Goal: Information Seeking & Learning: Learn about a topic

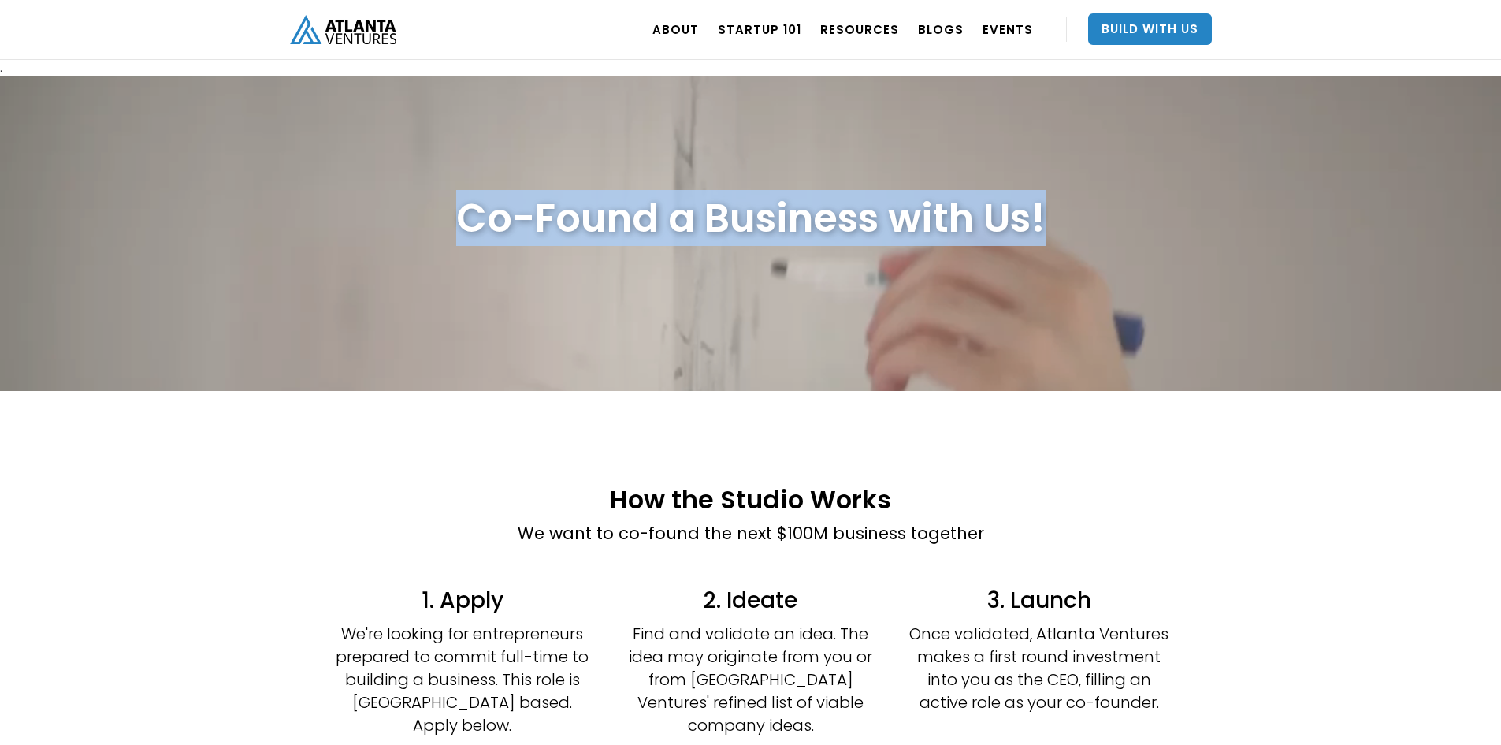
drag, startPoint x: 627, startPoint y: 225, endPoint x: 1085, endPoint y: 218, distance: 457.9
click at [1085, 218] on div "Co-Found a Business with Us!" at bounding box center [751, 218] width 922 height 64
click at [1087, 217] on div "Co-Found a Business with Us!" at bounding box center [751, 218] width 922 height 64
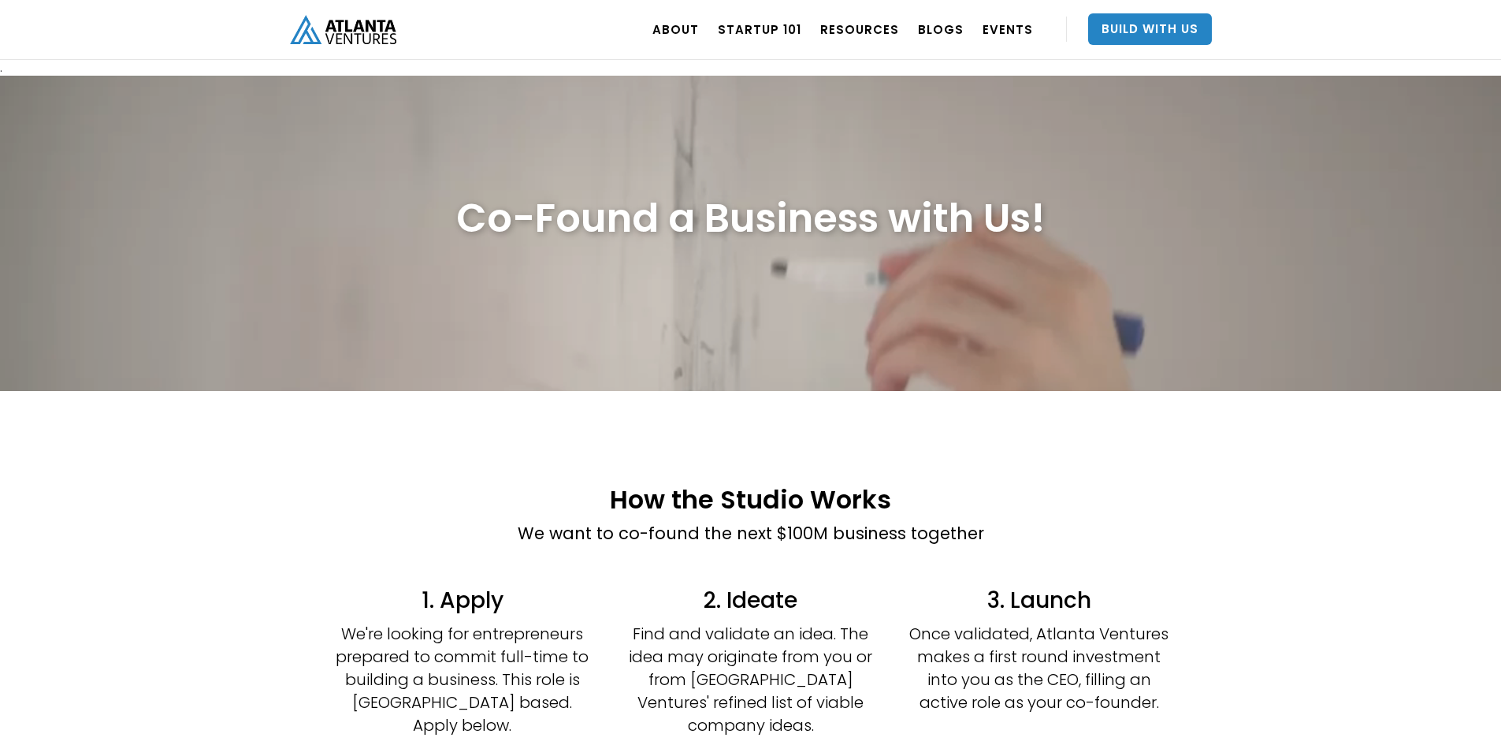
click at [828, 331] on div at bounding box center [750, 312] width 1501 height 473
drag, startPoint x: 439, startPoint y: 224, endPoint x: 511, endPoint y: 216, distance: 72.9
click at [509, 214] on div "Co-Found a Business with Us!" at bounding box center [751, 218] width 922 height 64
click at [511, 216] on h1 "Co-Found a Business with Us!" at bounding box center [750, 218] width 589 height 48
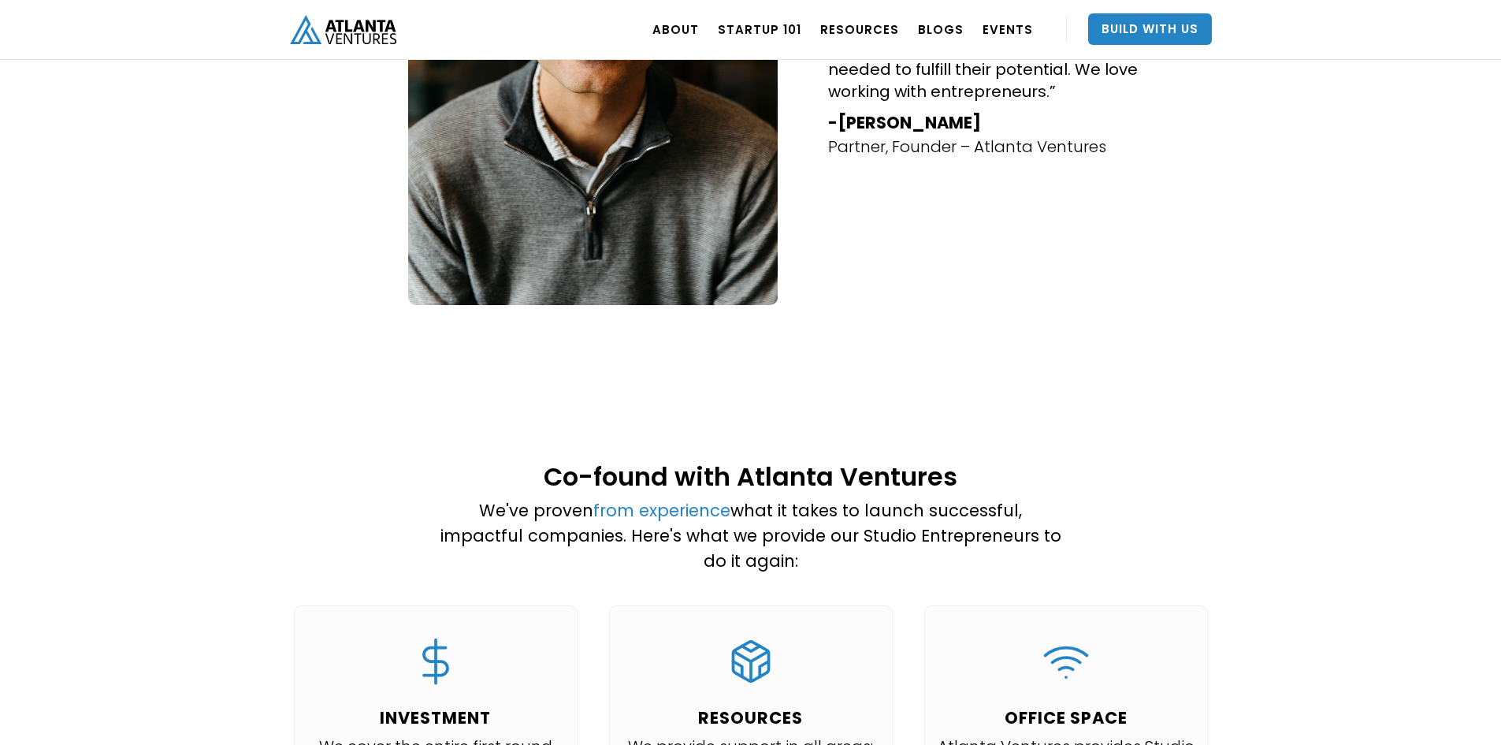
scroll to position [788, 0]
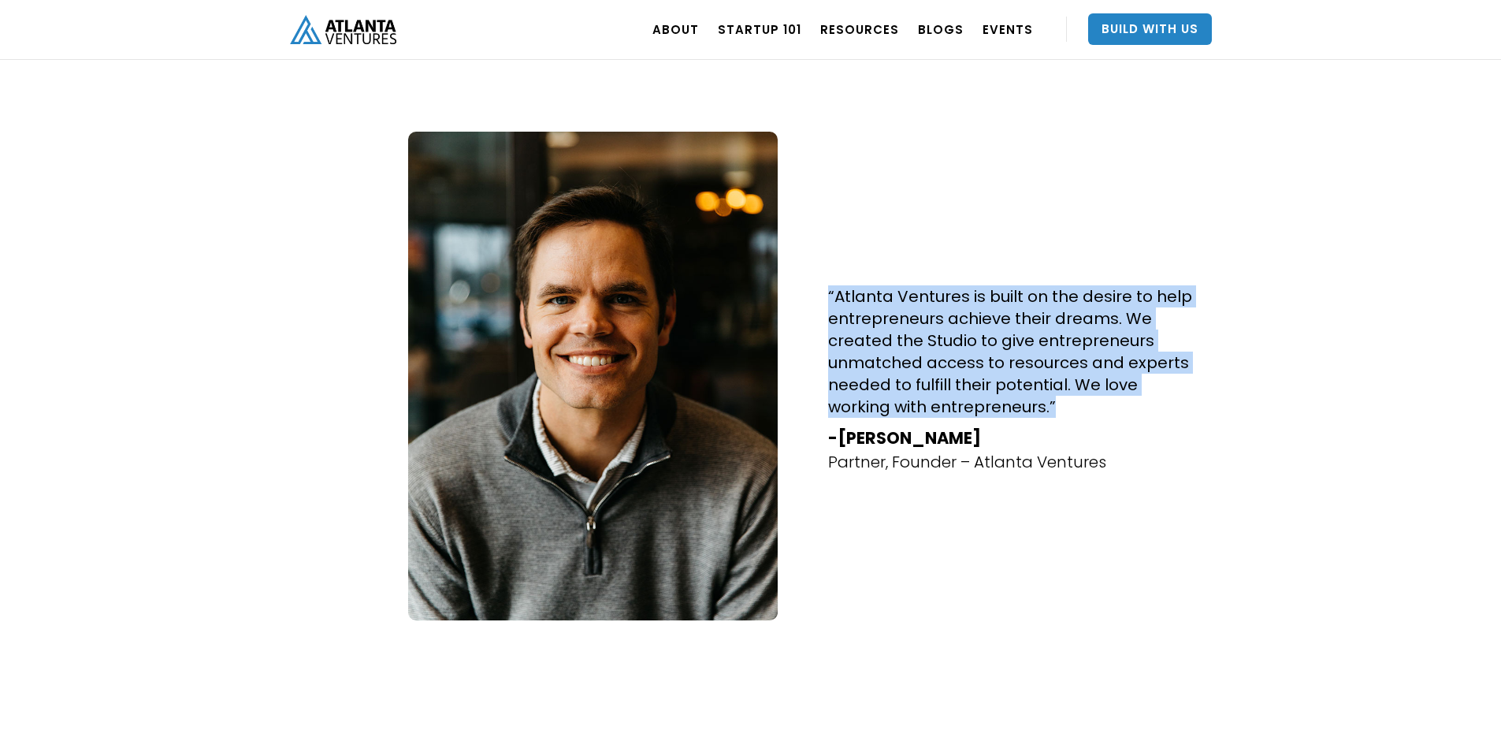
drag, startPoint x: 820, startPoint y: 270, endPoint x: 1136, endPoint y: 422, distance: 350.7
click at [1136, 422] on div "“Atlanta Ventures is built on the desire to help entrepreneurs achieve their dr…" at bounding box center [1013, 376] width 394 height 489
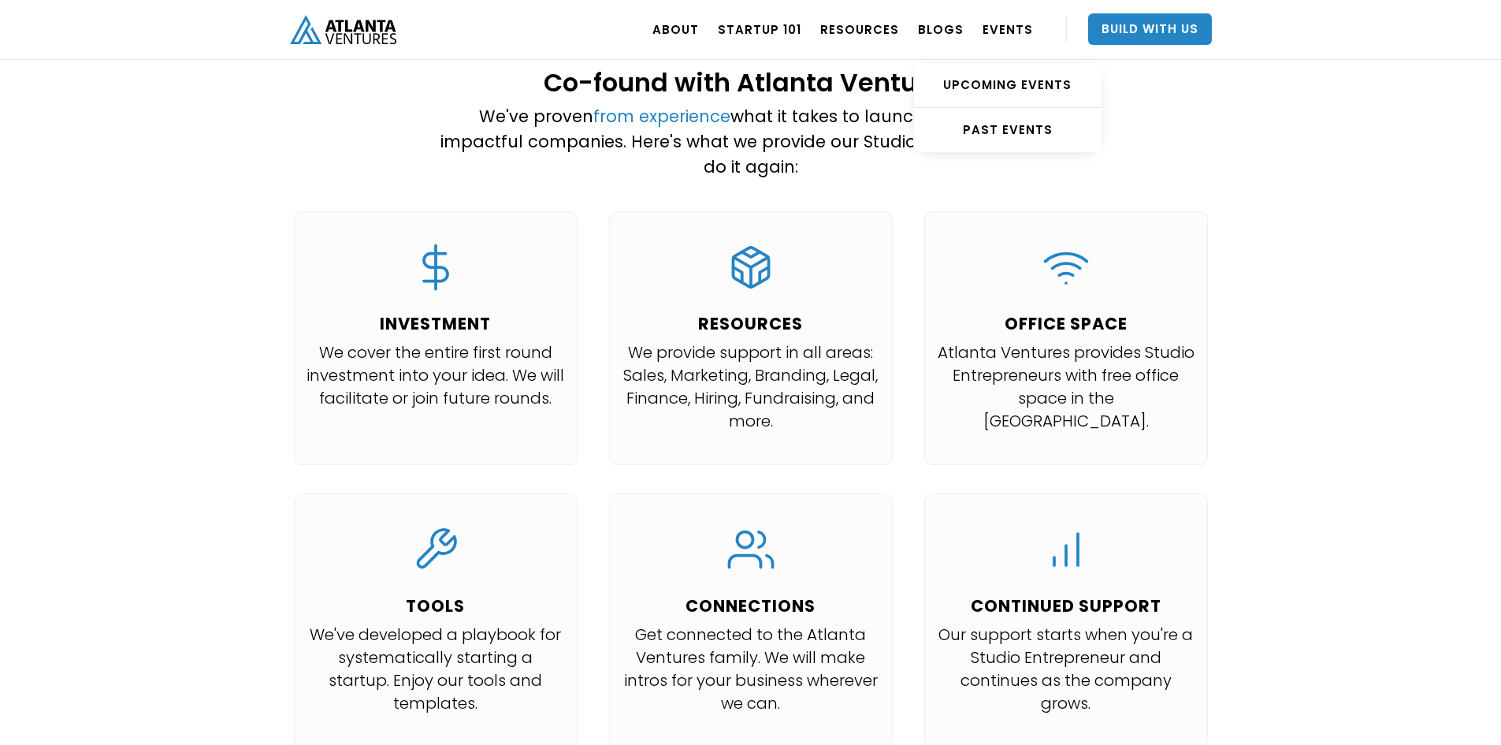
scroll to position [1261, 0]
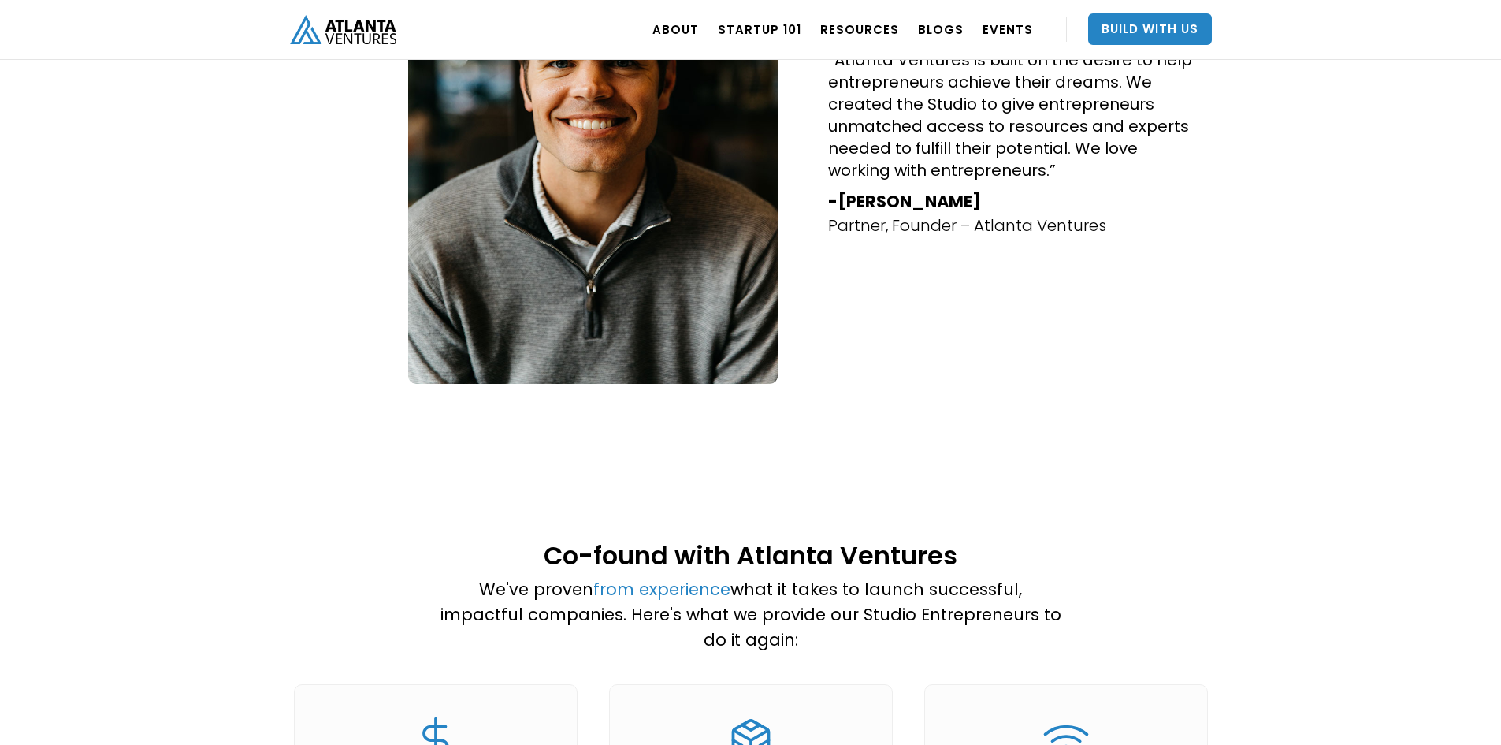
scroll to position [1497, 0]
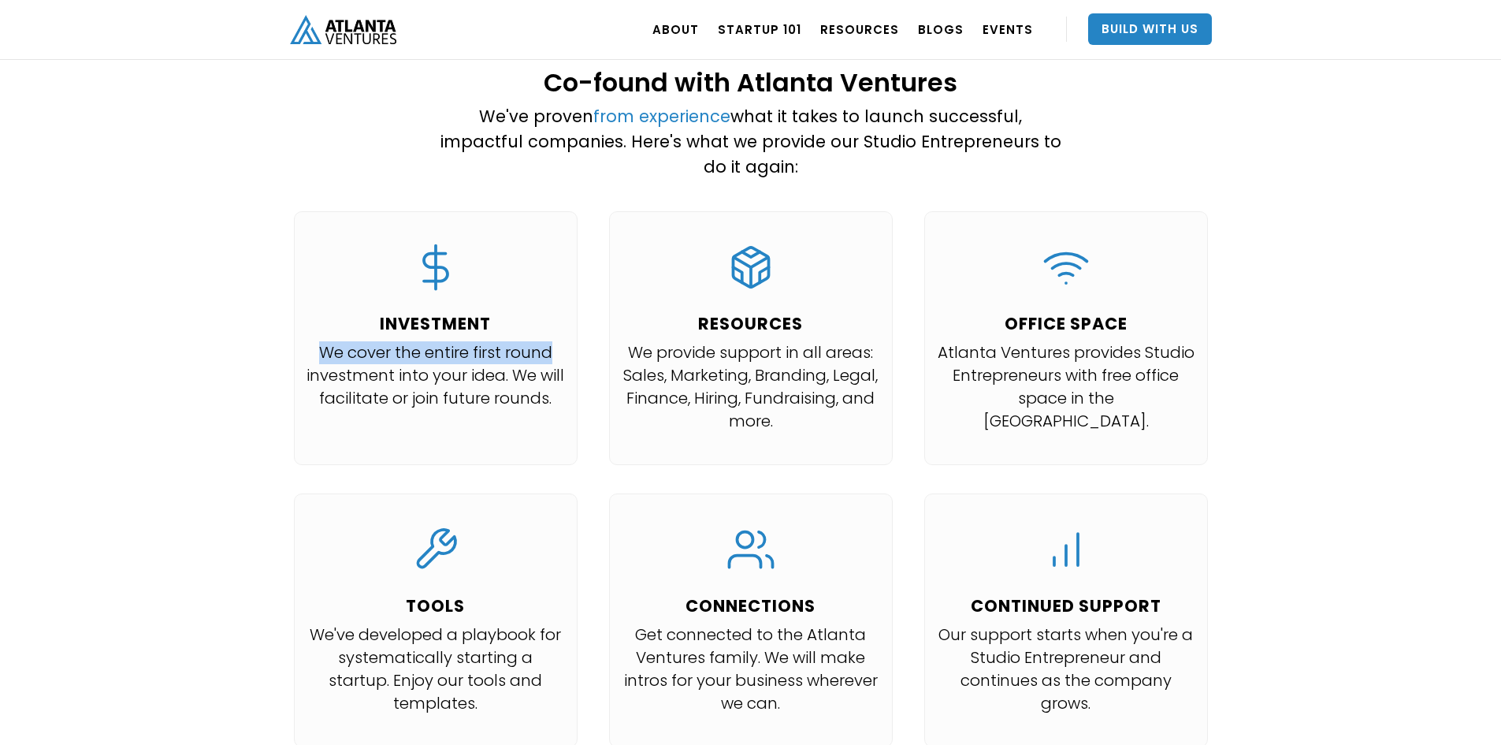
drag, startPoint x: 410, startPoint y: 292, endPoint x: 551, endPoint y: 291, distance: 141.1
click at [551, 291] on div "INVESTMENT We cover the entire first round investment into your idea. We will f…" at bounding box center [436, 330] width 258 height 174
drag, startPoint x: 1005, startPoint y: 270, endPoint x: 1214, endPoint y: 275, distance: 209.7
click at [1214, 275] on div "INVESTMENT We cover the entire first round investment into your idea. We will f…" at bounding box center [751, 493] width 946 height 564
drag, startPoint x: 366, startPoint y: 548, endPoint x: 621, endPoint y: 556, distance: 255.4
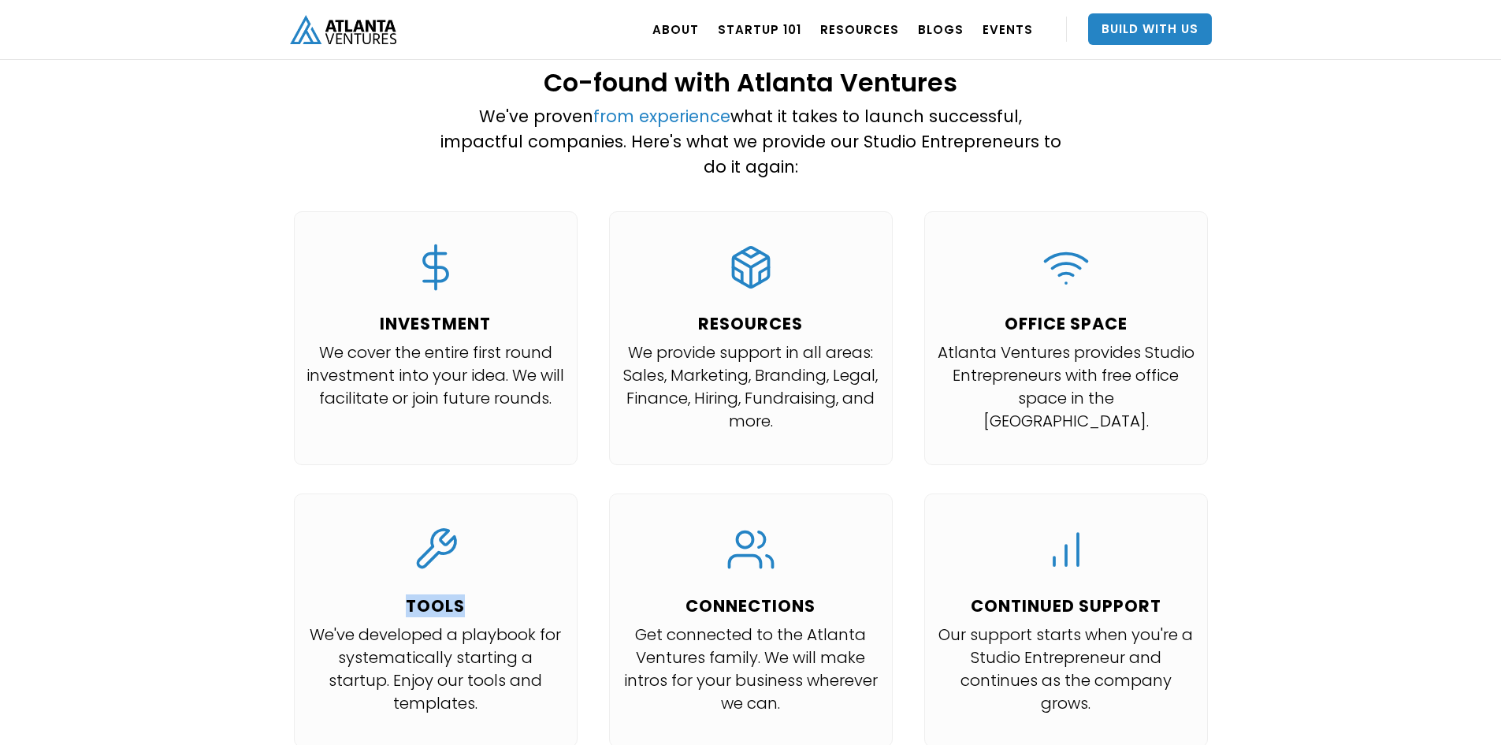
click at [526, 597] on h4 "TOOLS" at bounding box center [436, 606] width 258 height 19
drag, startPoint x: 712, startPoint y: 553, endPoint x: 888, endPoint y: 551, distance: 176.5
click at [888, 551] on div "CONNECTIONS Get connected to the Atlanta Ventures family. We will make intros f…" at bounding box center [751, 620] width 284 height 254
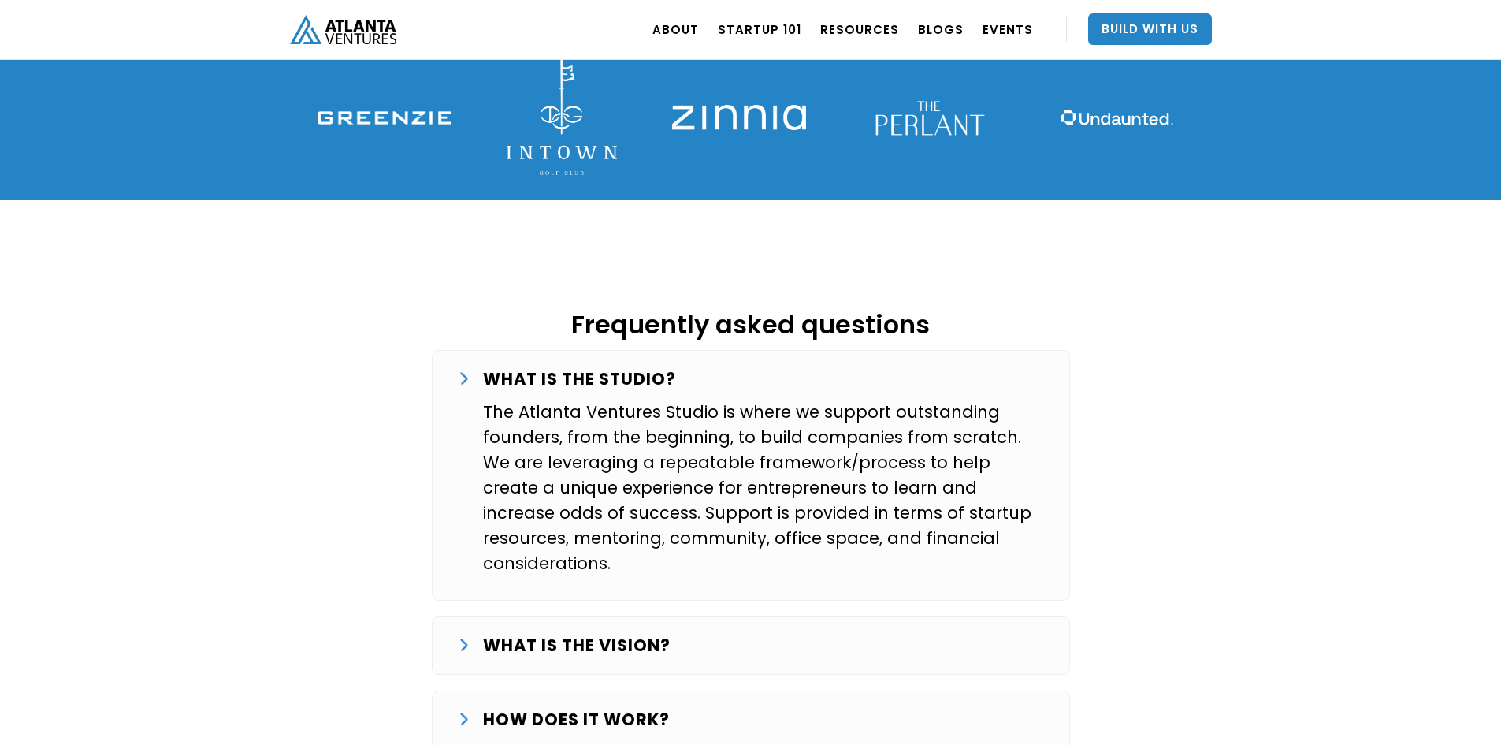
scroll to position [2128, 0]
